Goal: Task Accomplishment & Management: Use online tool/utility

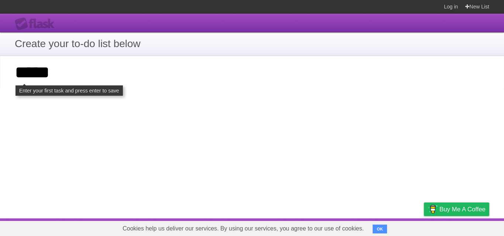
type input "*****"
click input "**********" at bounding box center [0, 0] width 0 height 0
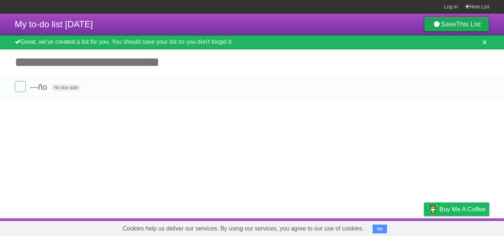
click at [474, 22] on b "This List" at bounding box center [468, 24] width 25 height 7
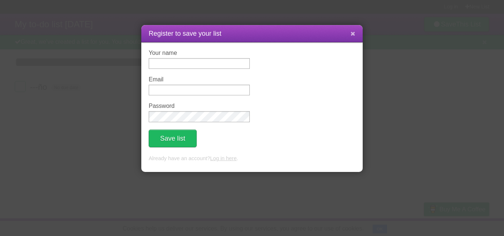
click at [352, 32] on icon at bounding box center [352, 34] width 5 height 6
